Goal: Task Accomplishment & Management: Use online tool/utility

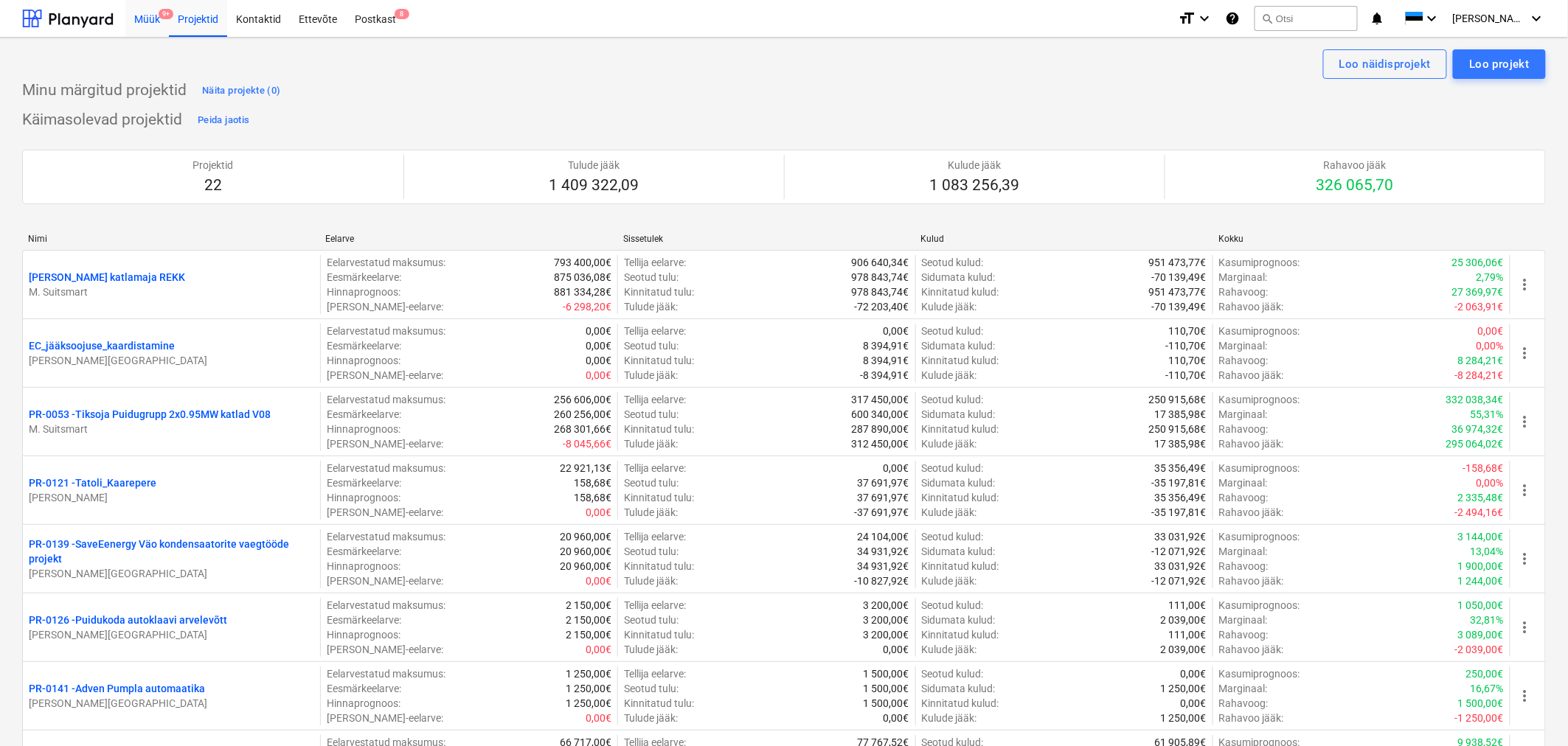
click at [136, 17] on div "Müük 9+" at bounding box center [146, 17] width 43 height 38
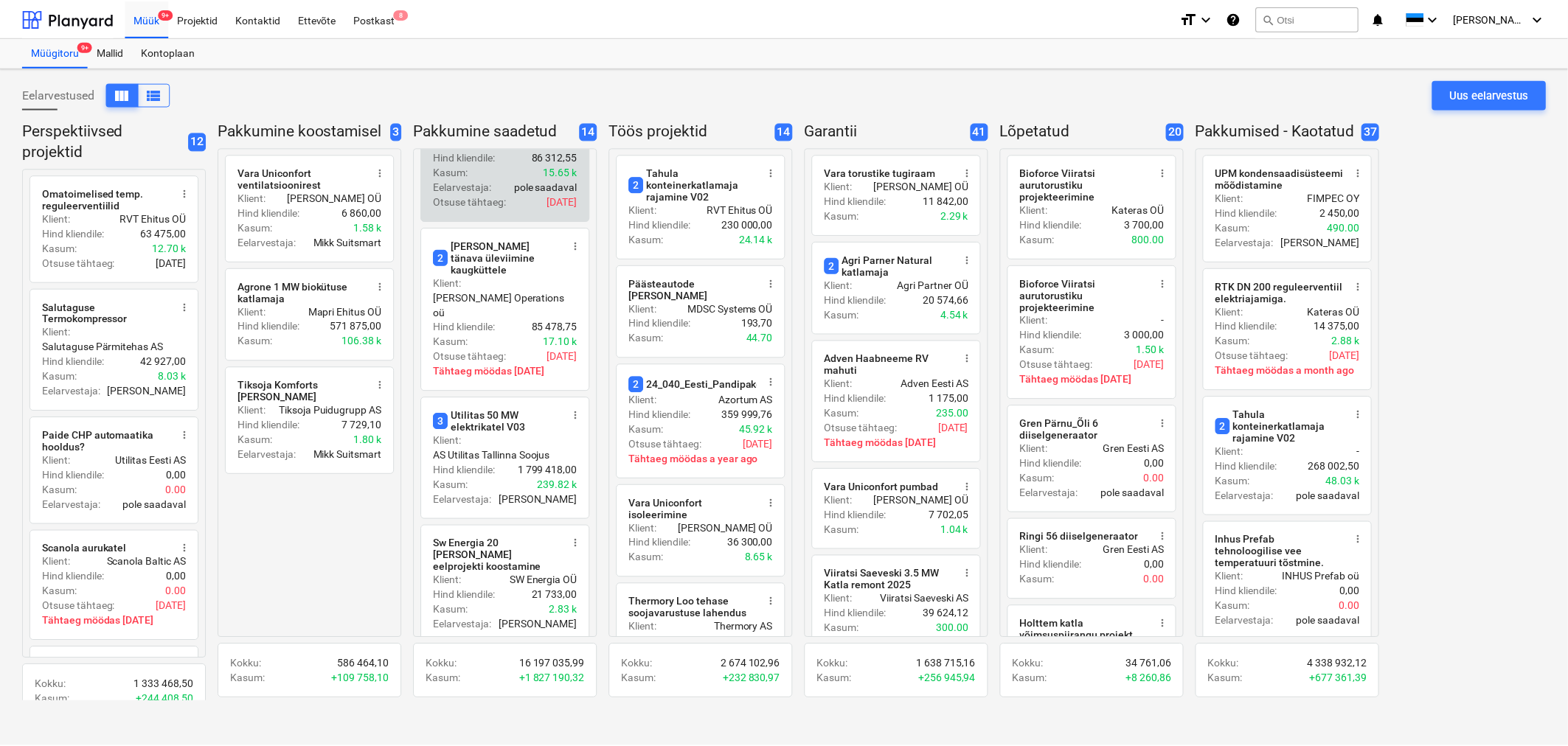
scroll to position [188, 0]
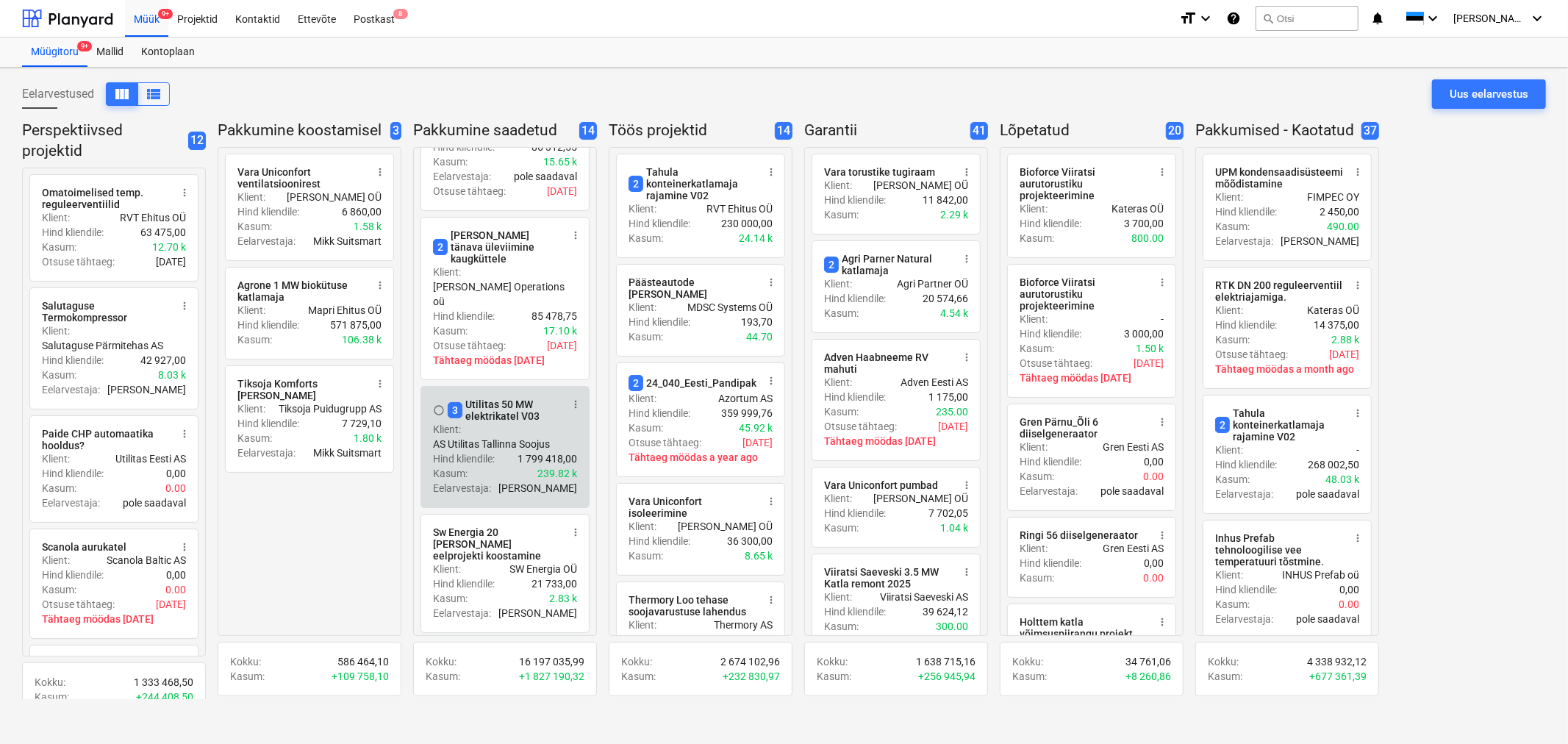
click at [526, 398] on div "3 Utilitas 50 MW elektrikatel V03" at bounding box center [504, 410] width 113 height 24
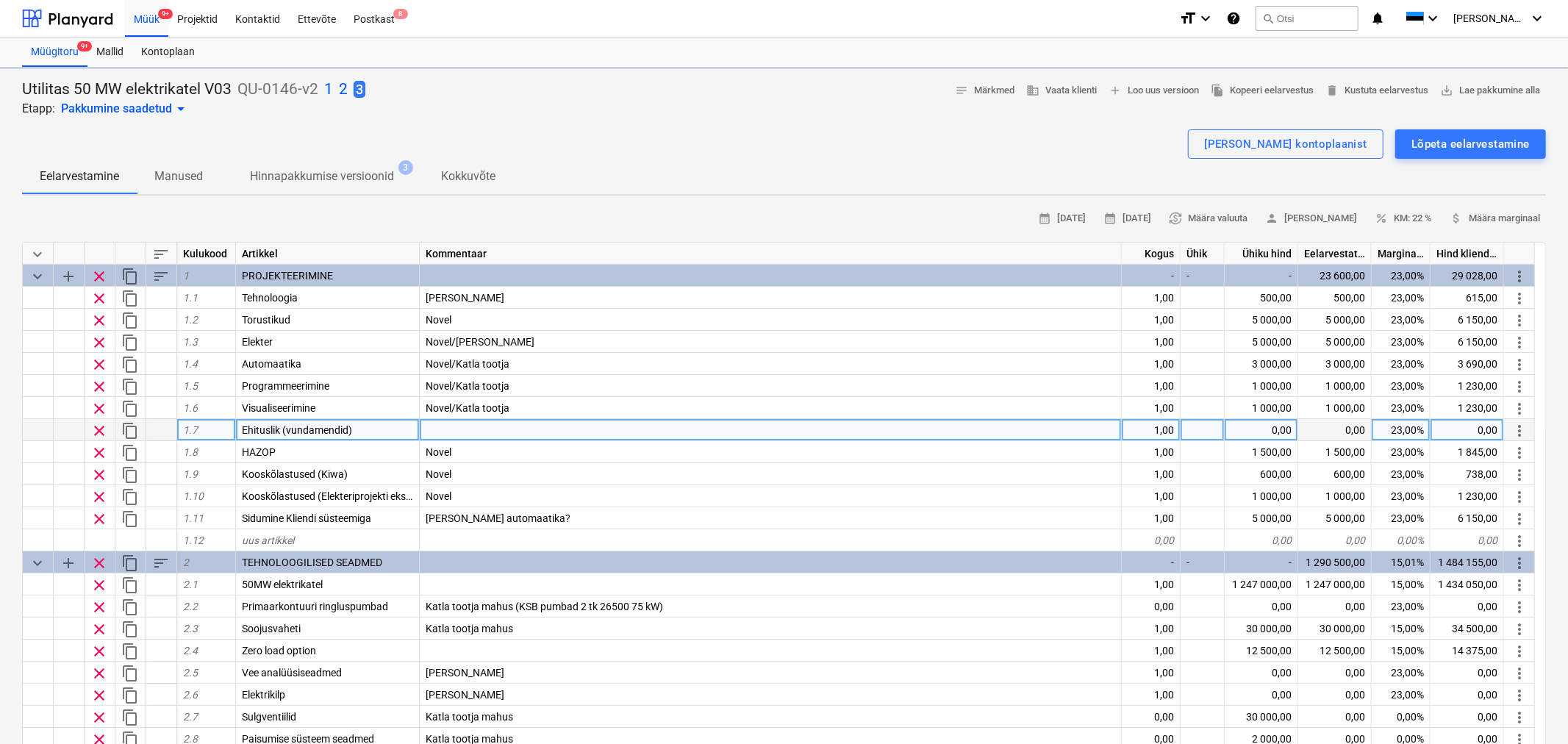
type textarea "x"
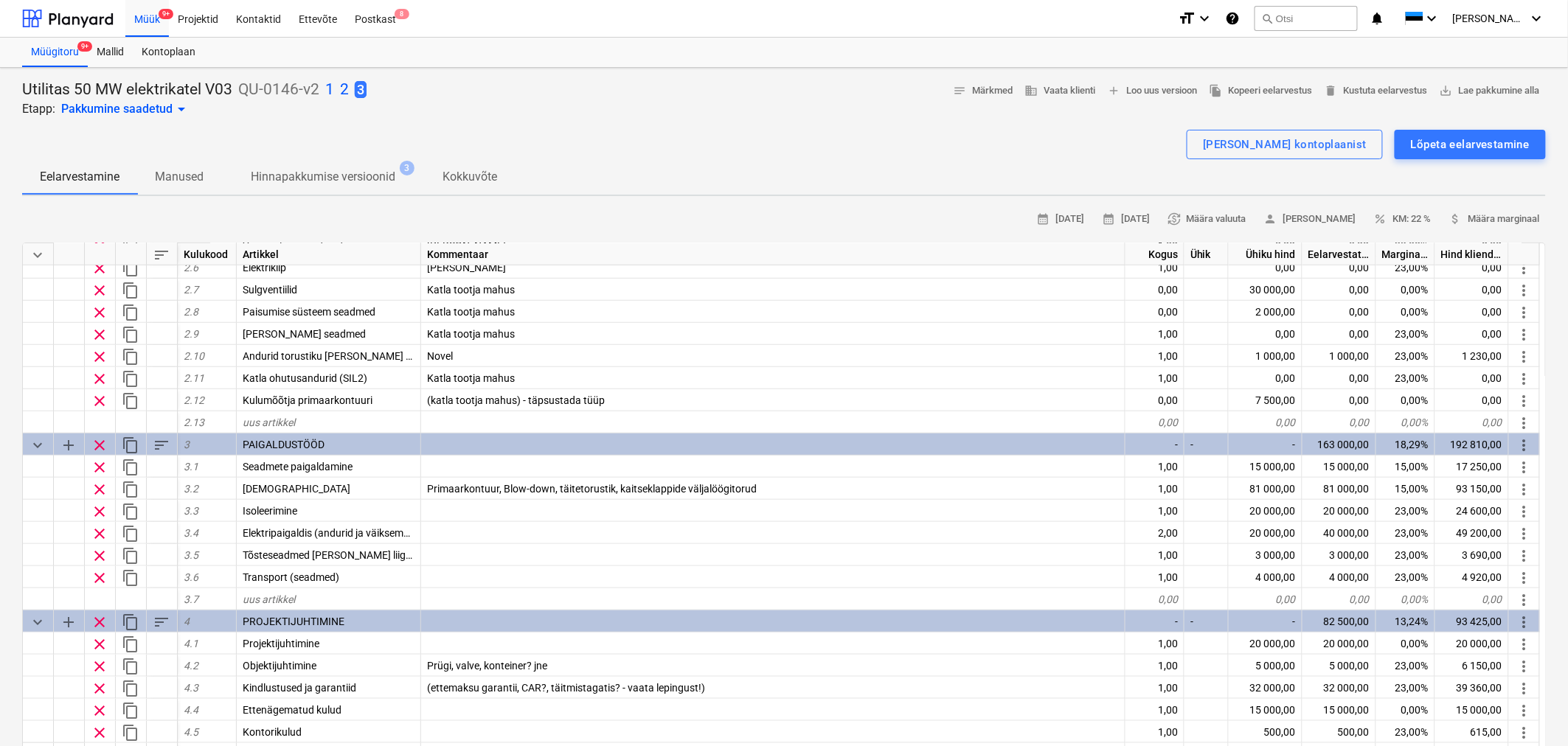
scroll to position [430, 0]
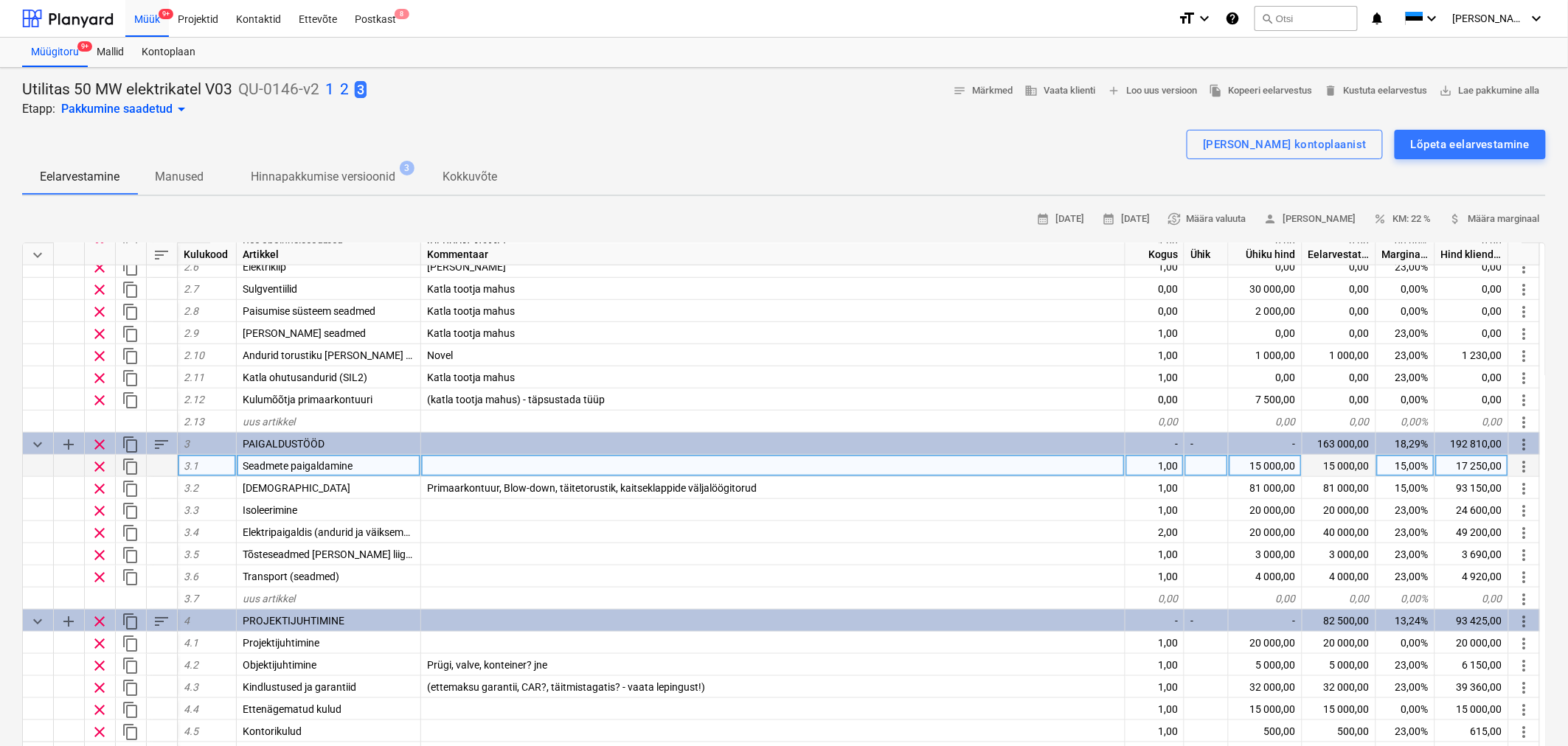
click at [1271, 468] on div "15 000,00" at bounding box center [1265, 466] width 74 height 22
type input "12000"
type textarea "x"
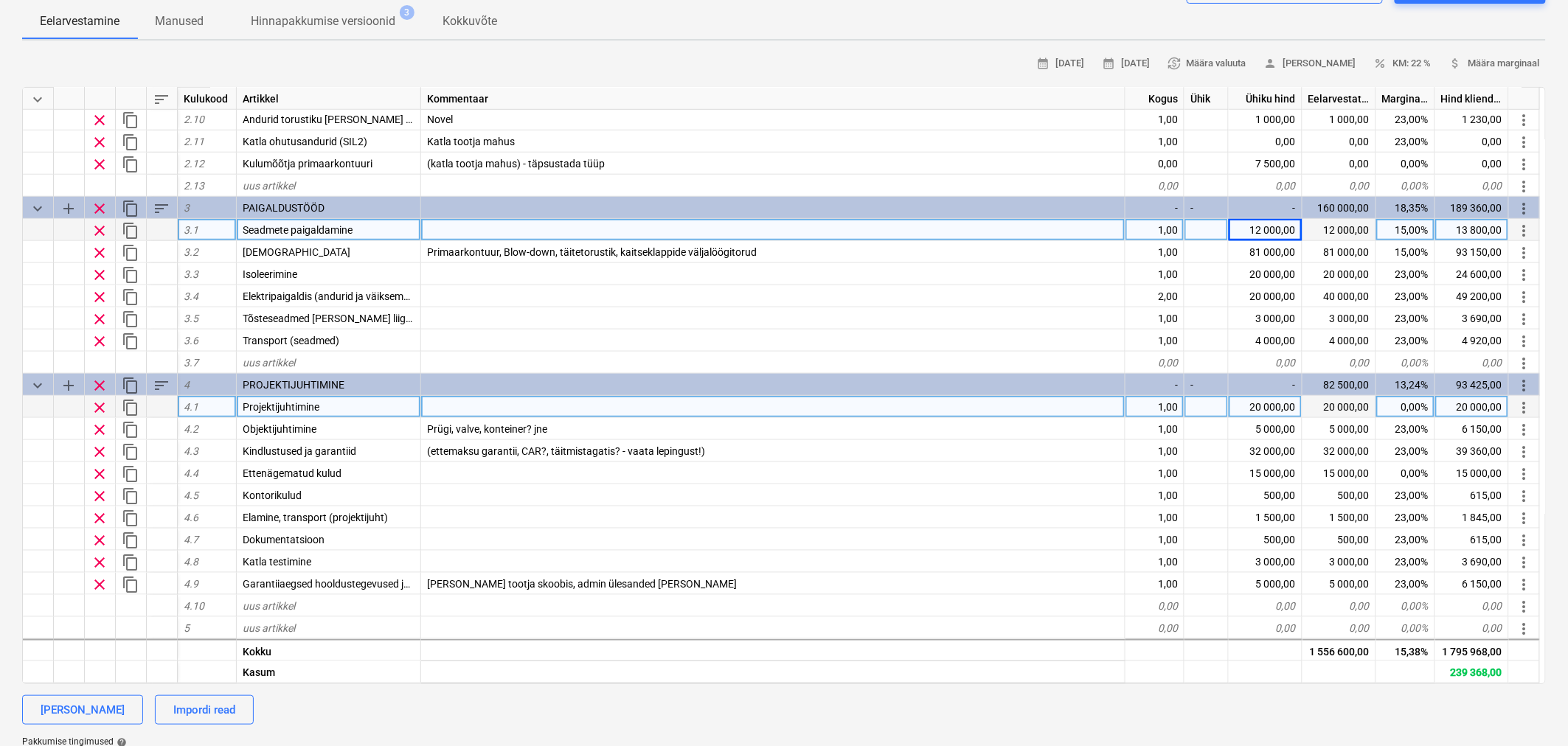
scroll to position [156, 0]
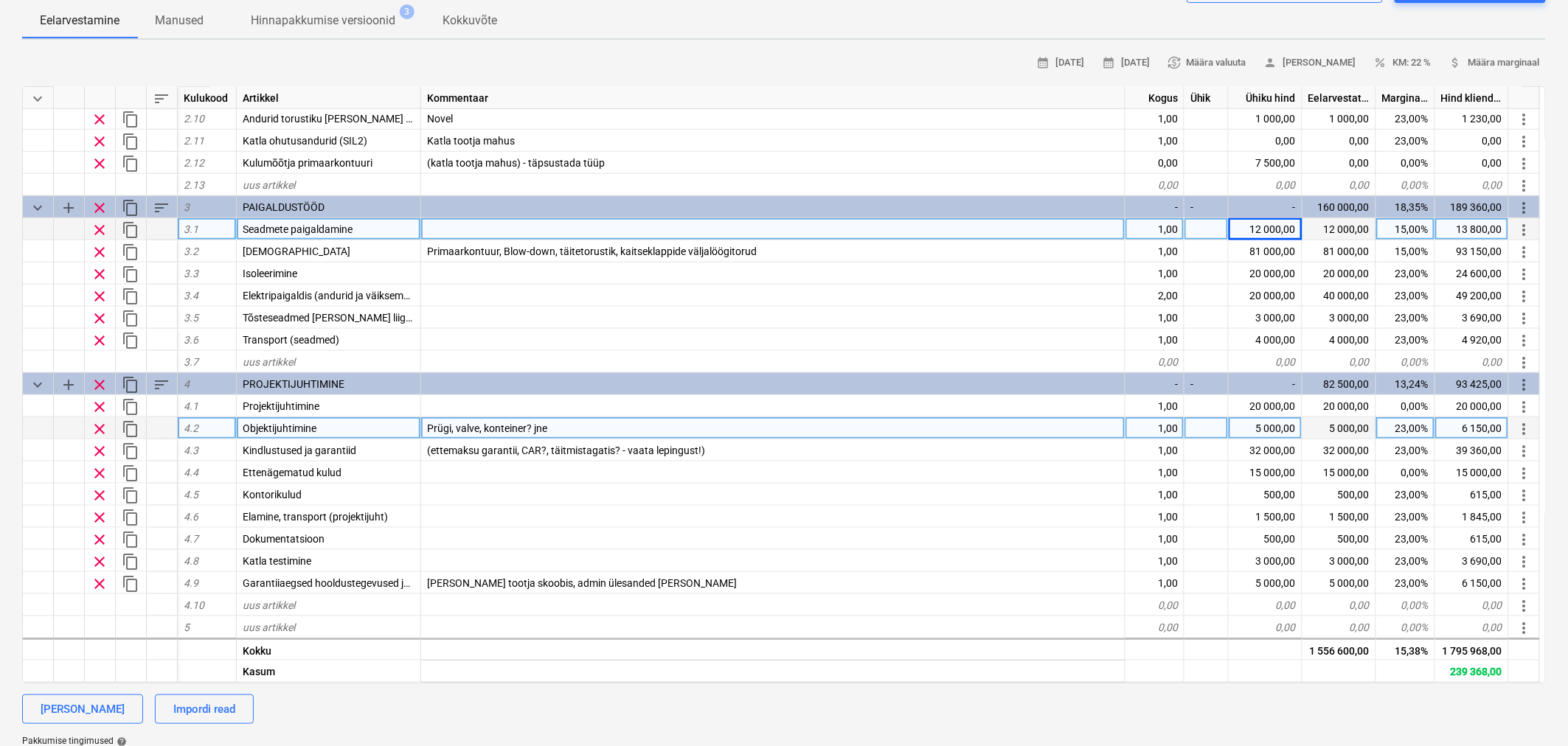
click at [1275, 421] on div "5 000,00" at bounding box center [1265, 428] width 74 height 22
type input "3000"
type textarea "x"
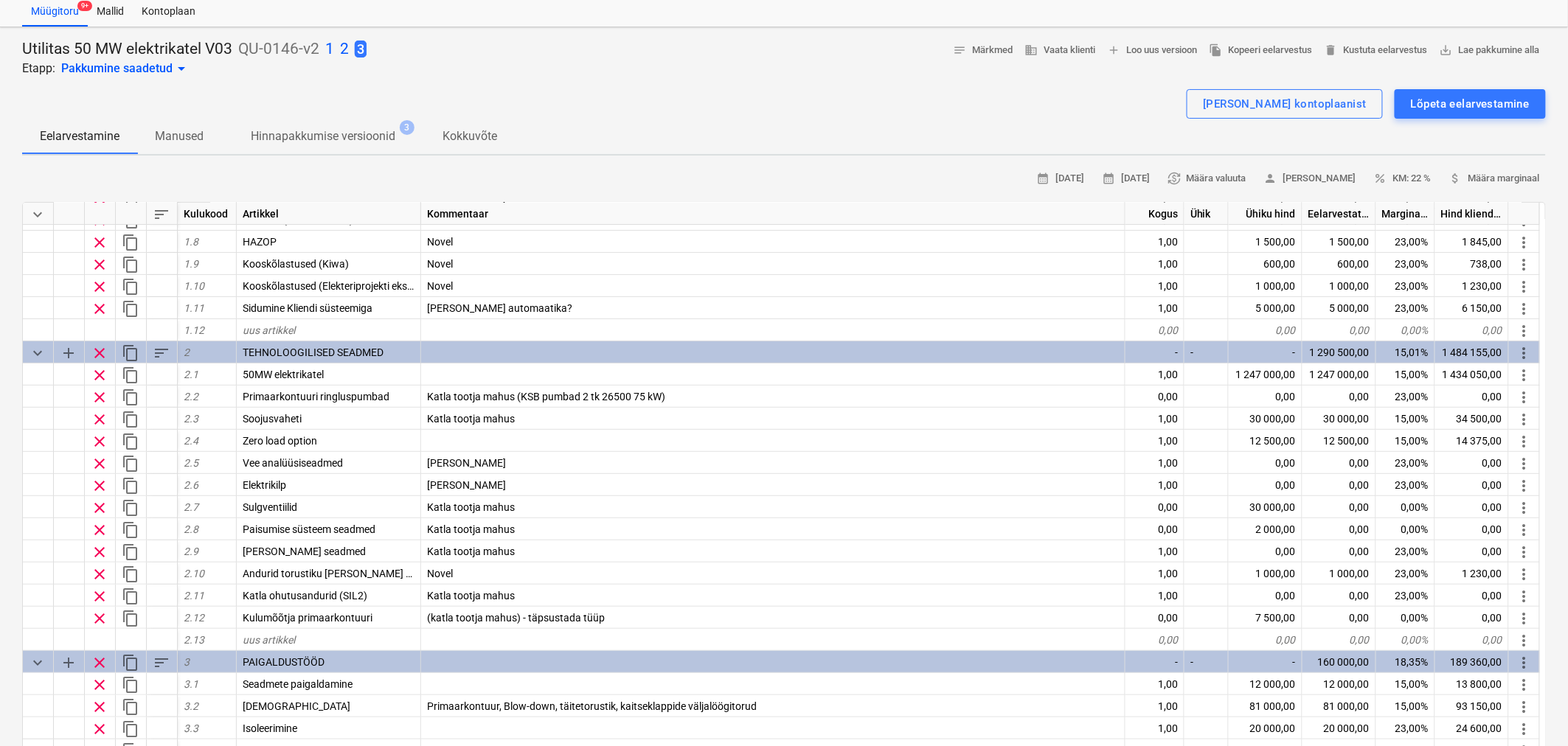
scroll to position [171, 0]
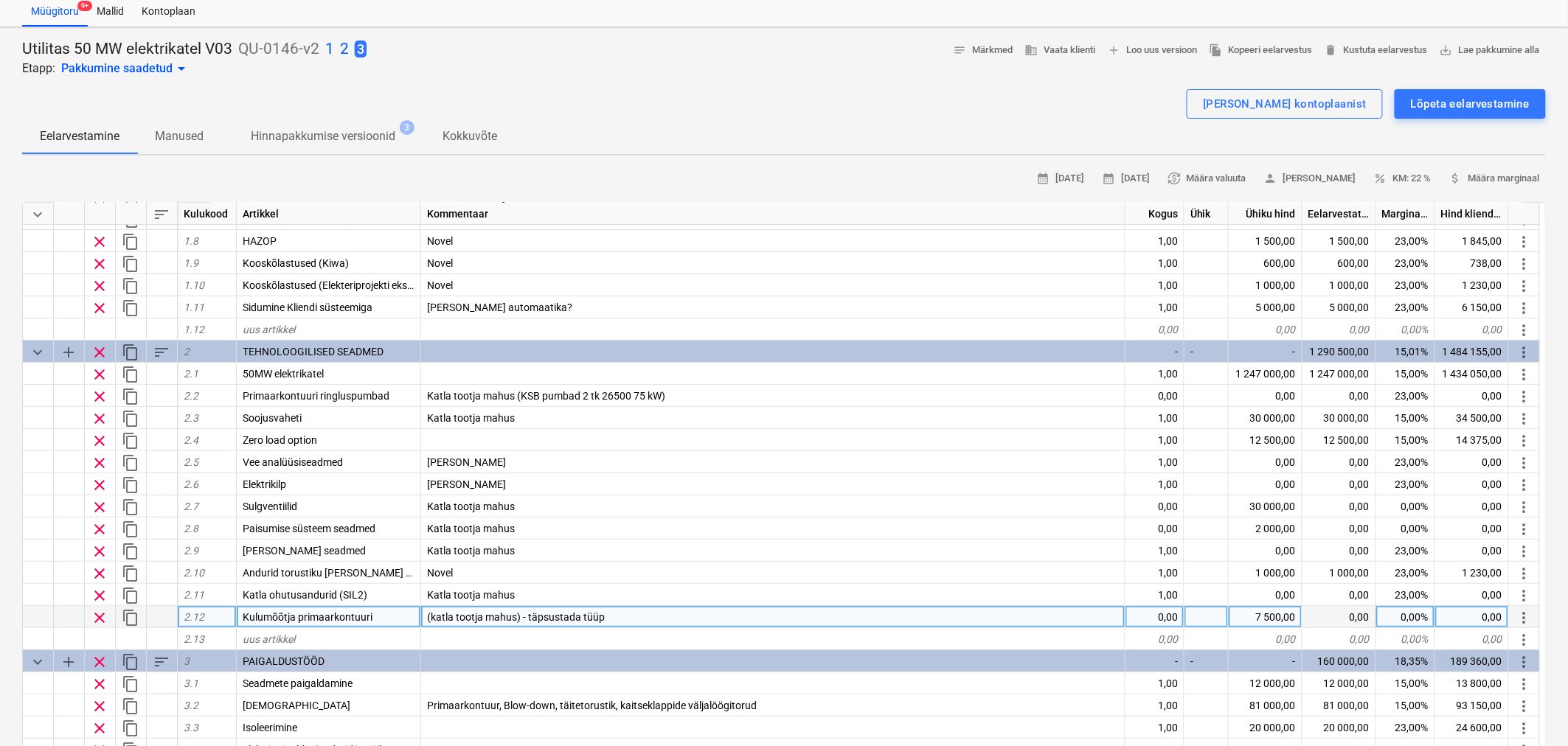
click at [1167, 613] on div "0,00" at bounding box center [1154, 617] width 59 height 22
type input "1"
type textarea "x"
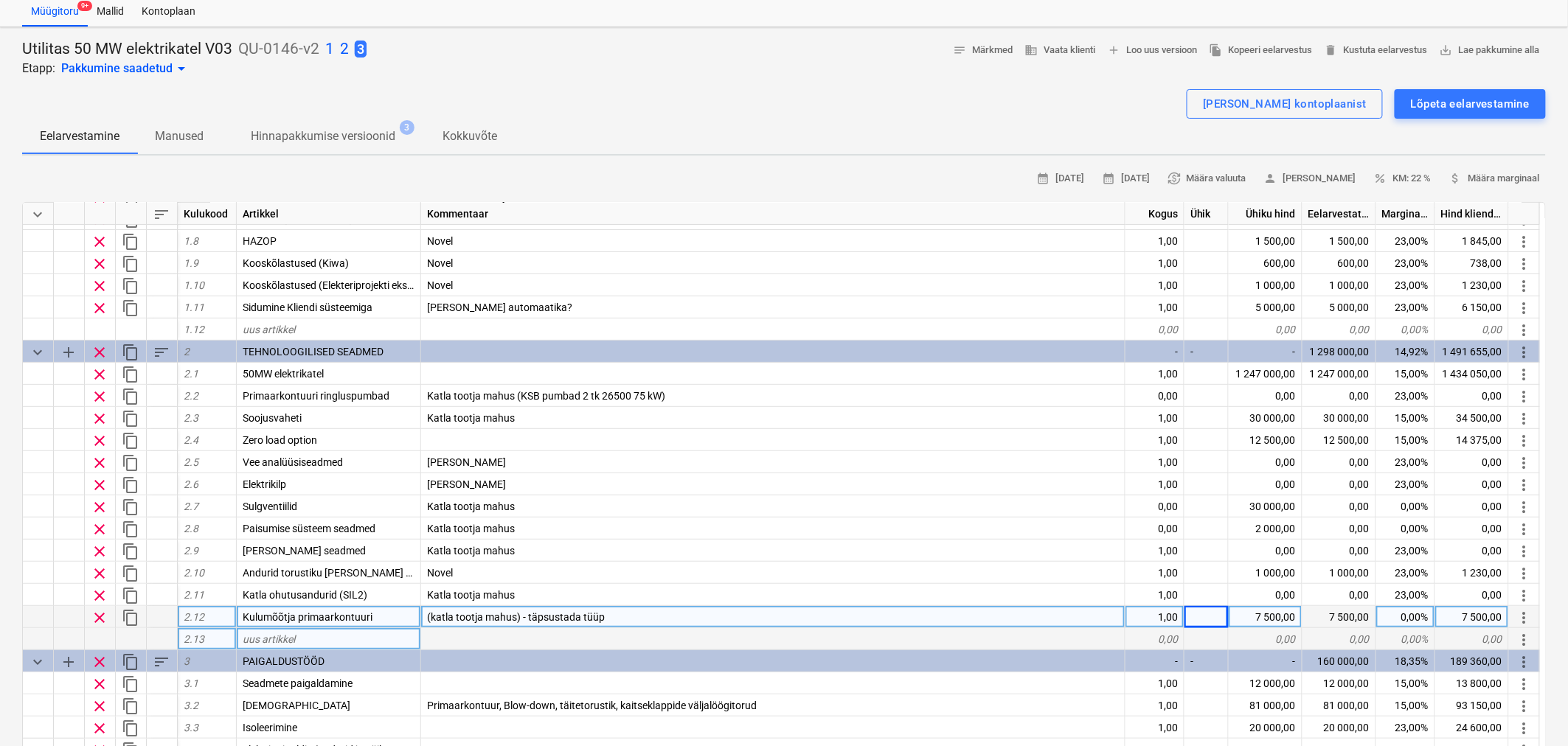
click at [310, 631] on div "uus artikkel" at bounding box center [329, 639] width 185 height 22
type input "50 L N2 mahuti"
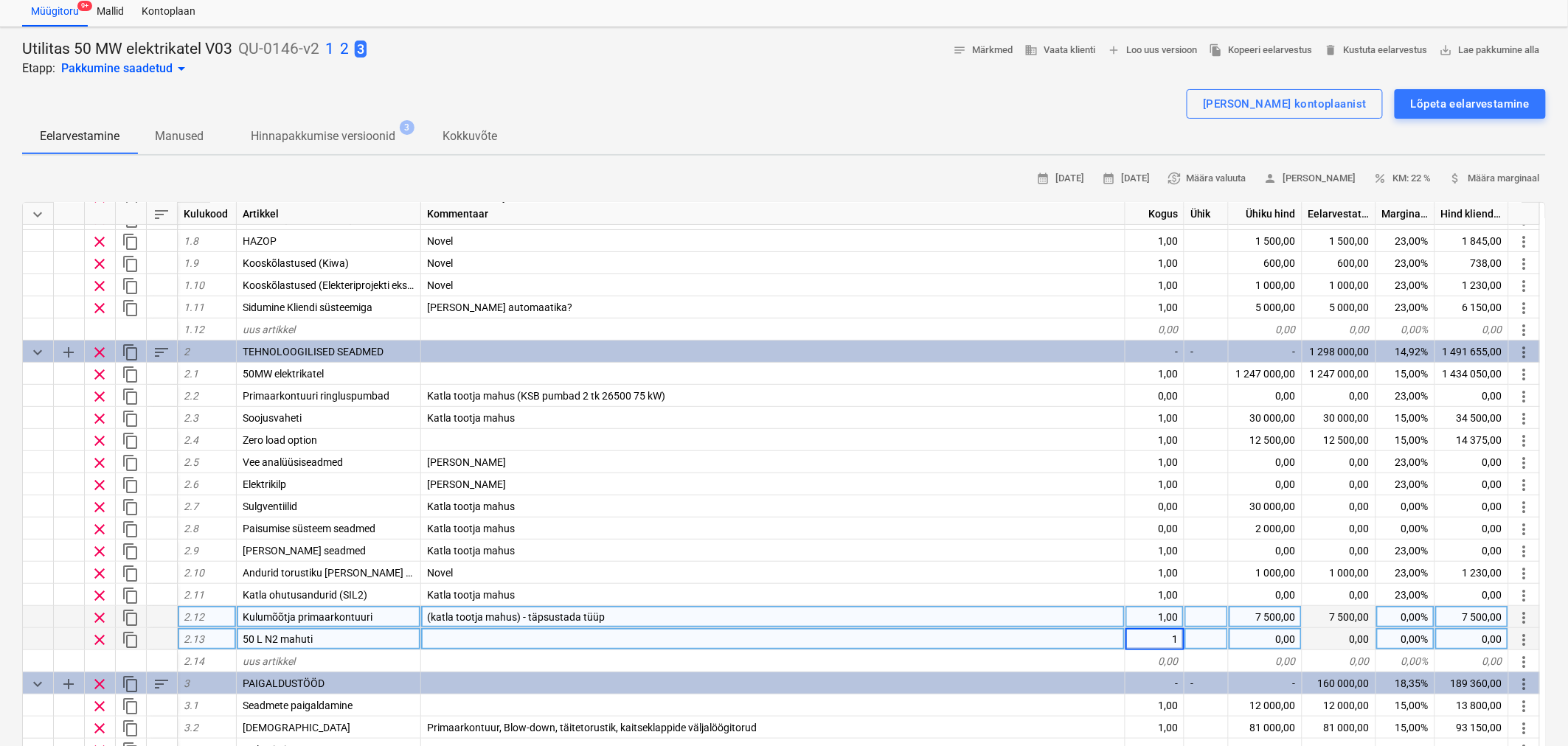
type textarea "x"
type input "1000"
type textarea "x"
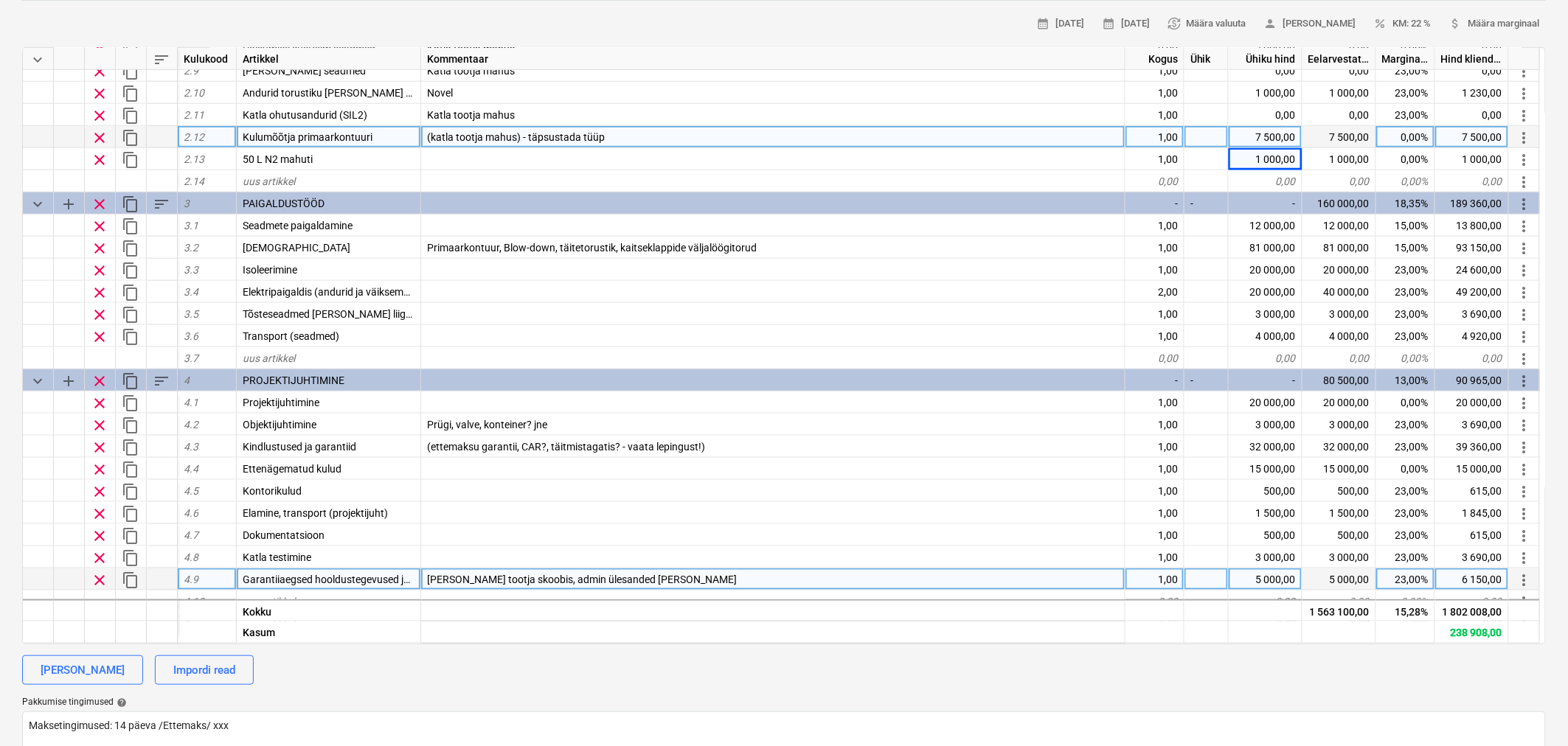
scroll to position [499, 0]
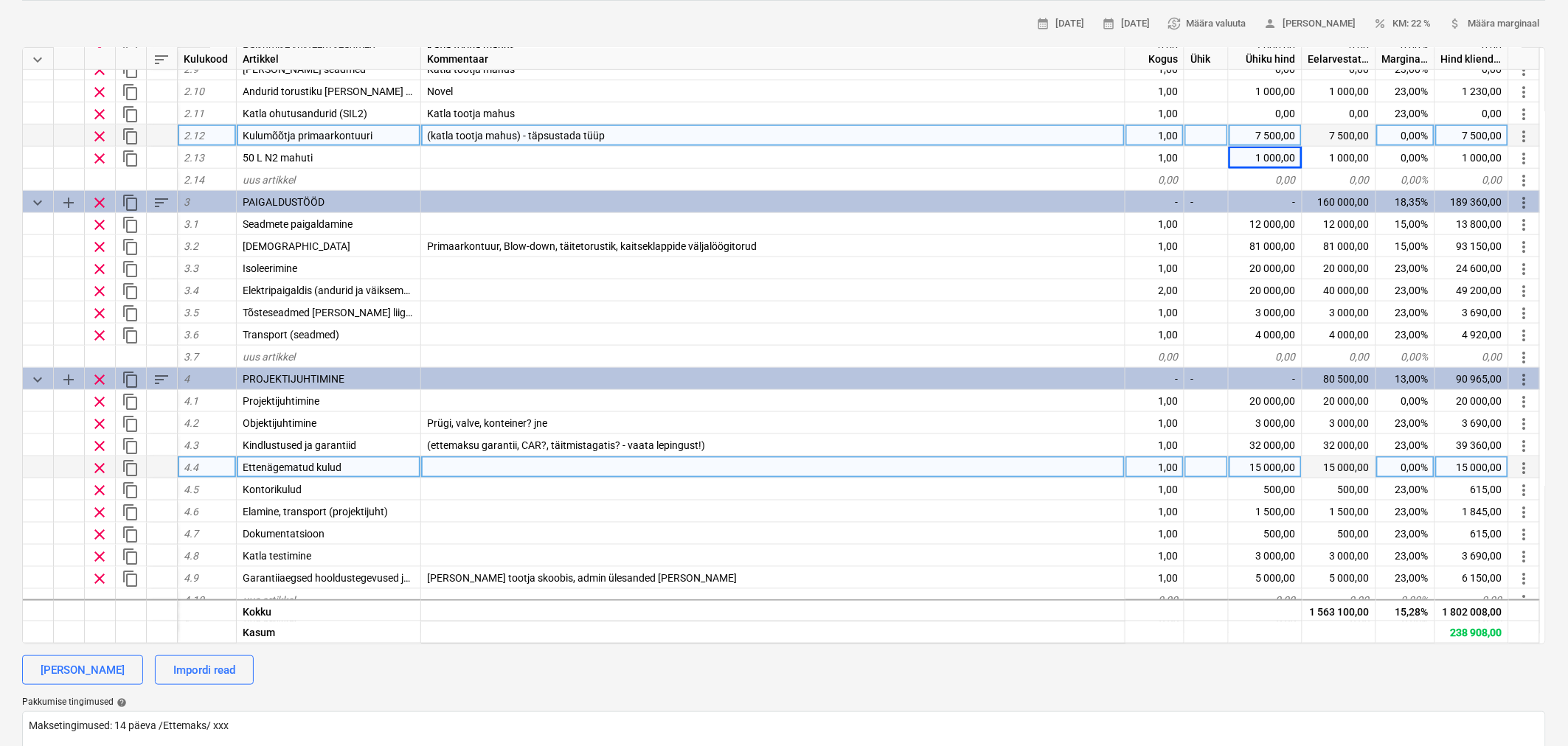
click at [1276, 456] on div "15 000,00" at bounding box center [1265, 467] width 74 height 22
type input "13000"
type textarea "x"
click at [1276, 456] on div "13 000,00" at bounding box center [1265, 467] width 74 height 22
type input "12500"
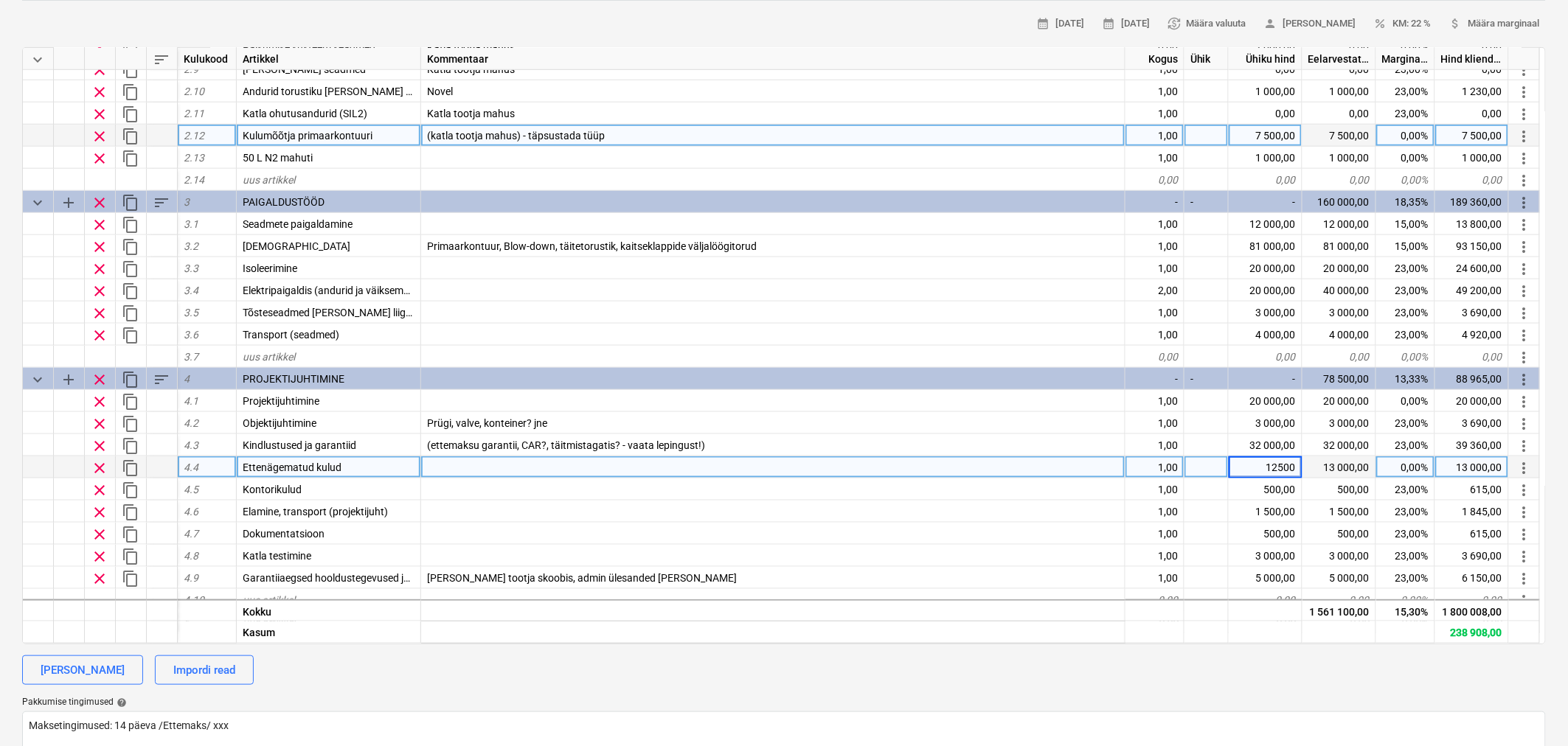
type textarea "x"
click at [1276, 456] on div "12 500,00" at bounding box center [1265, 467] width 74 height 22
type input "12300"
type textarea "x"
click at [1271, 461] on div "12 300,00" at bounding box center [1265, 467] width 74 height 22
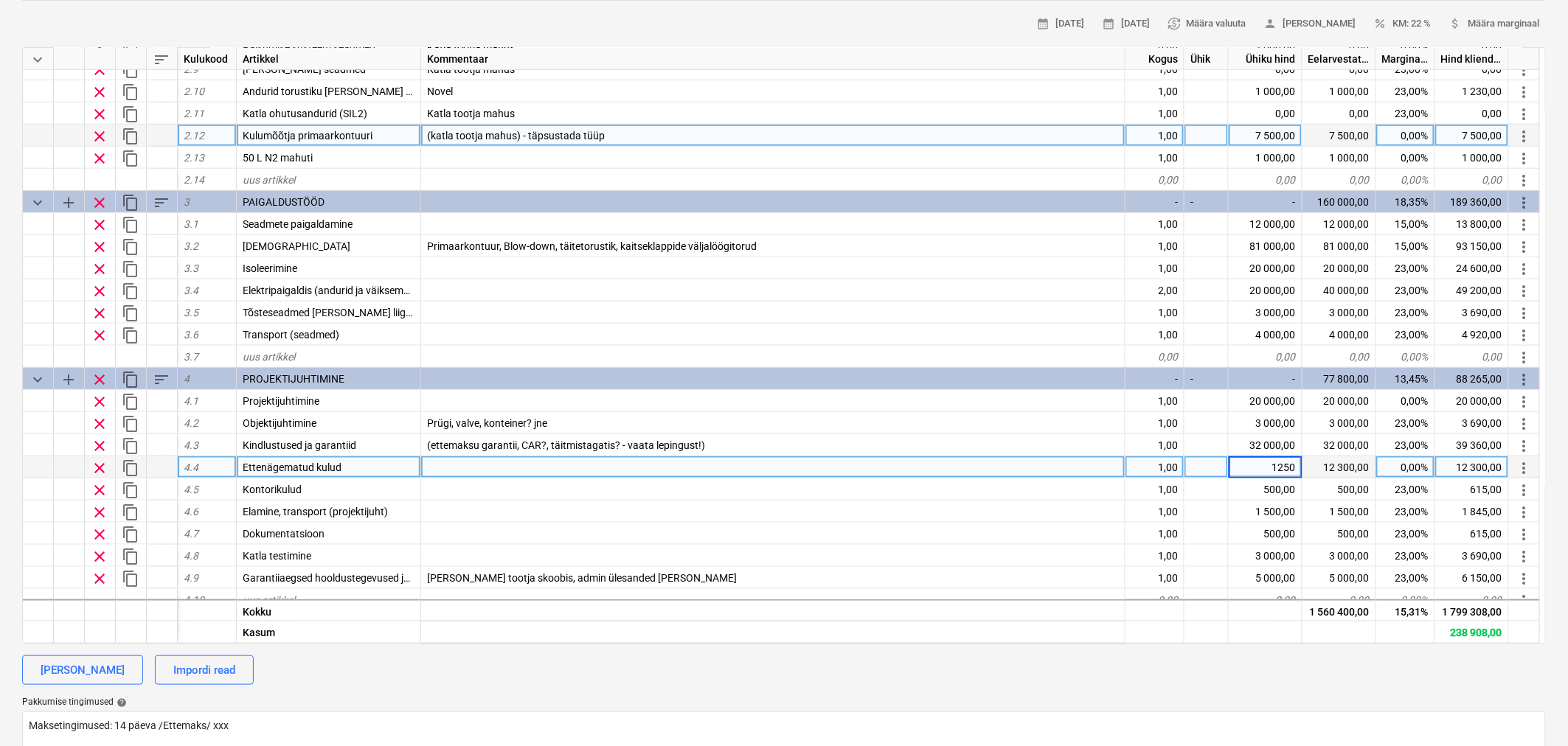
type input "12500"
type textarea "x"
click at [1284, 462] on div "12 500,00" at bounding box center [1265, 467] width 74 height 22
type input "12700"
type textarea "x"
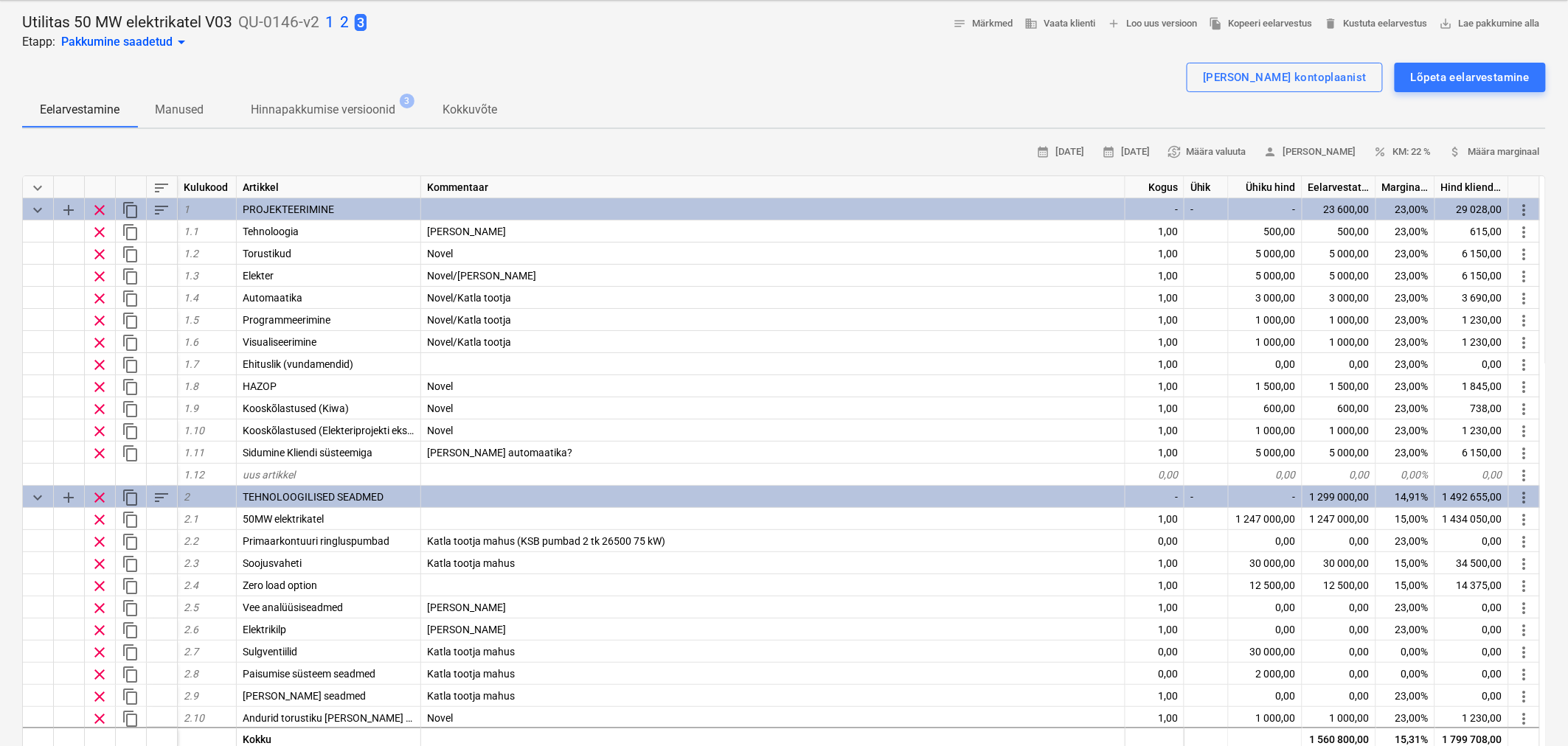
scroll to position [62, 0]
